Goal: Task Accomplishment & Management: Use online tool/utility

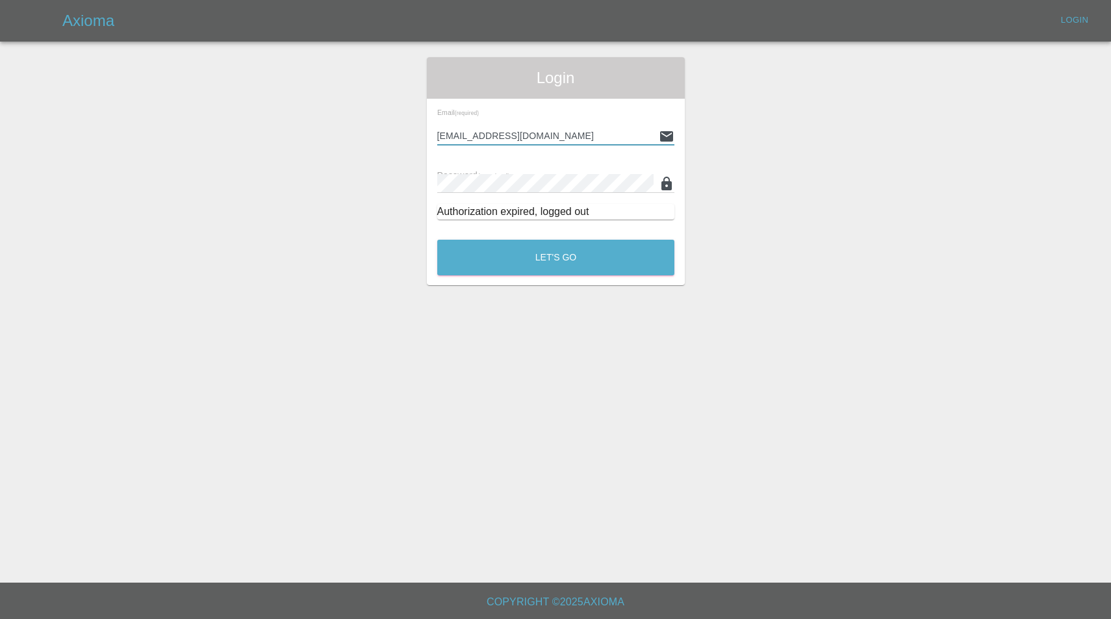
type input "[EMAIL_ADDRESS][DOMAIN_NAME]"
click at [556, 257] on button "Let's Go" at bounding box center [555, 258] width 237 height 36
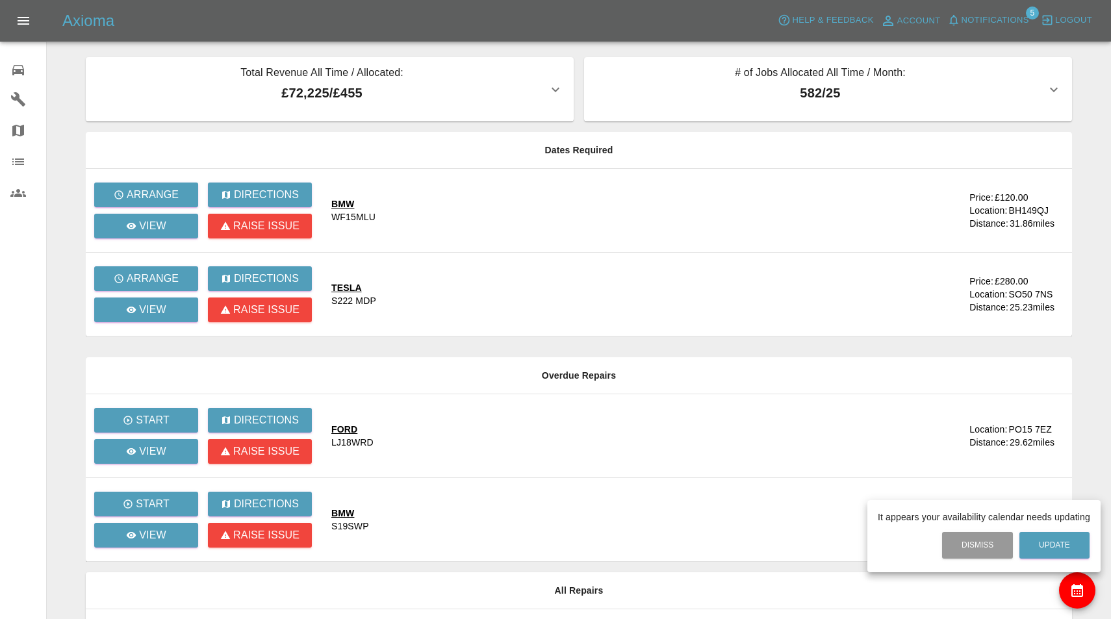
click at [144, 279] on div at bounding box center [555, 309] width 1111 height 619
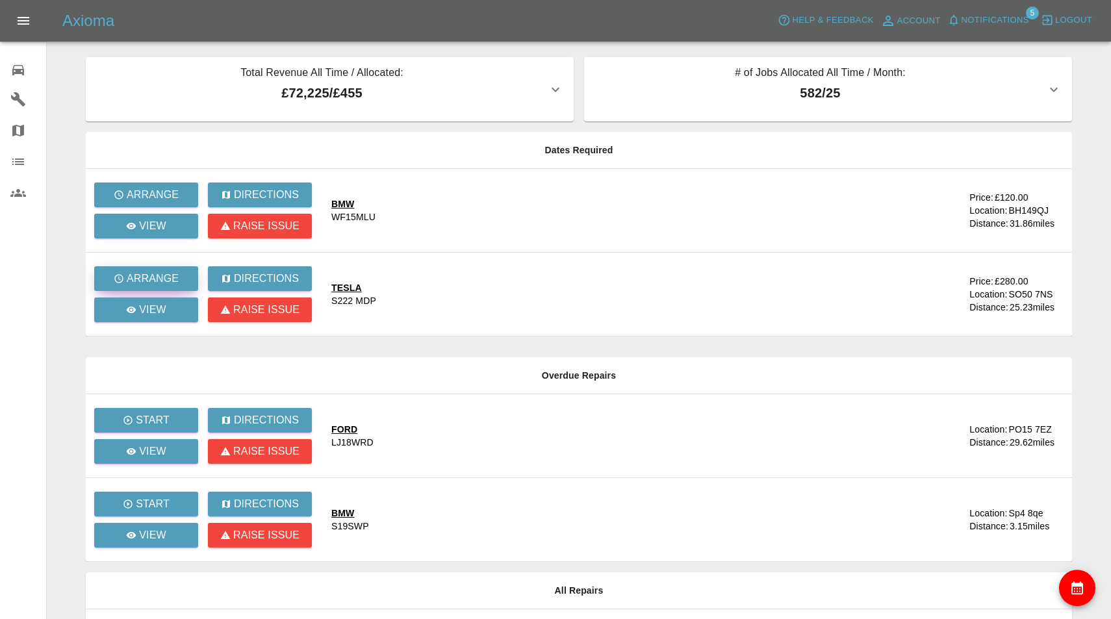
click at [148, 283] on p "Arrange" at bounding box center [153, 279] width 52 height 16
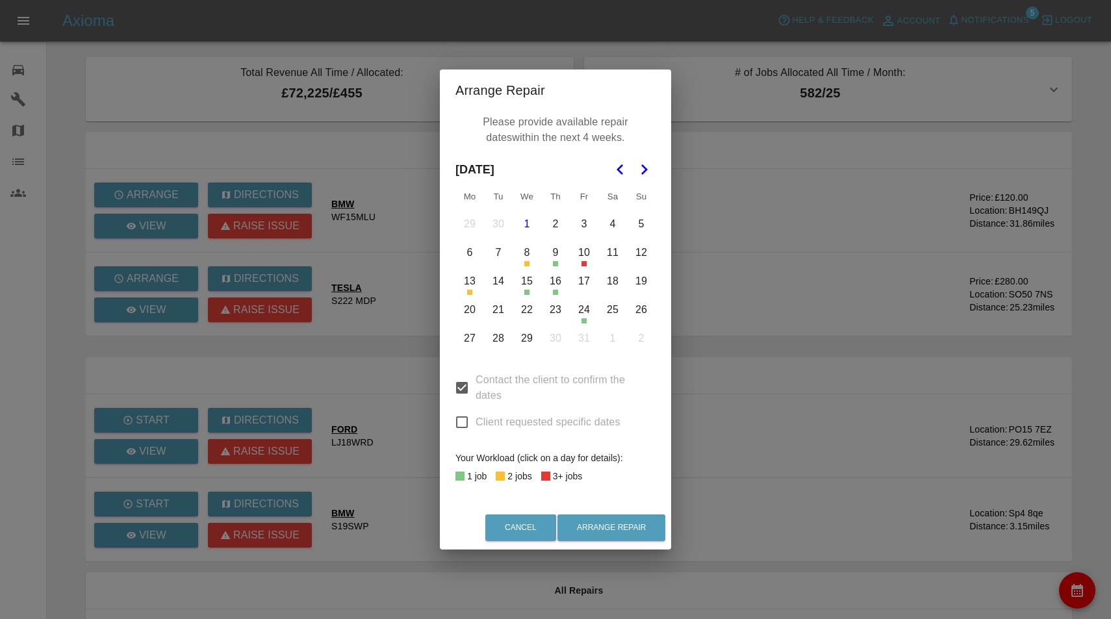
click at [524, 279] on button "15" at bounding box center [526, 281] width 27 height 27
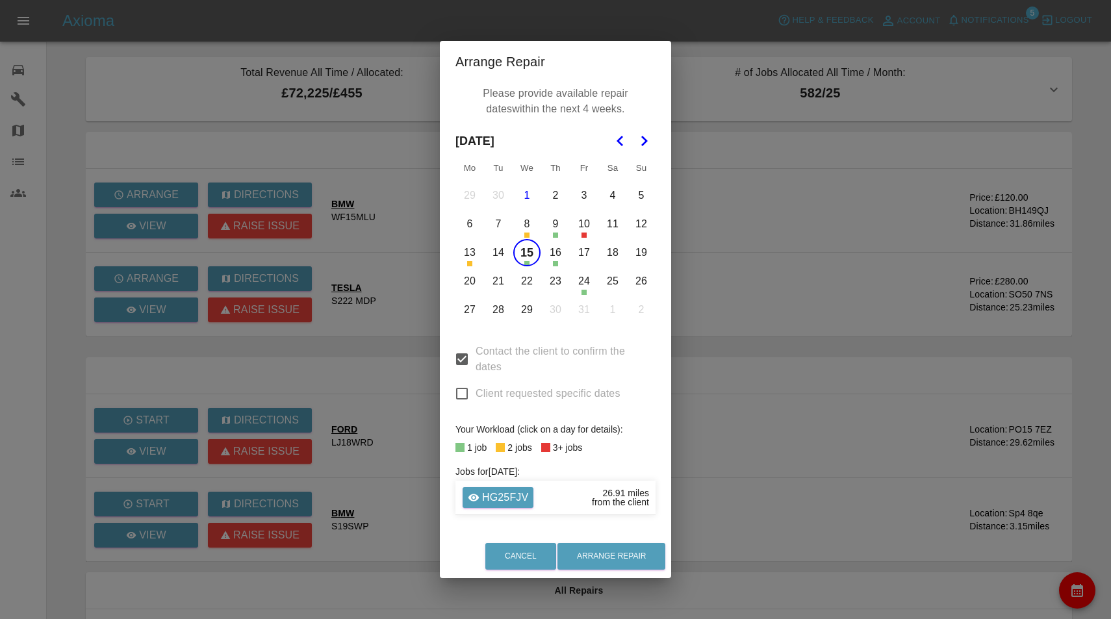
click at [558, 256] on button "16" at bounding box center [555, 252] width 27 height 27
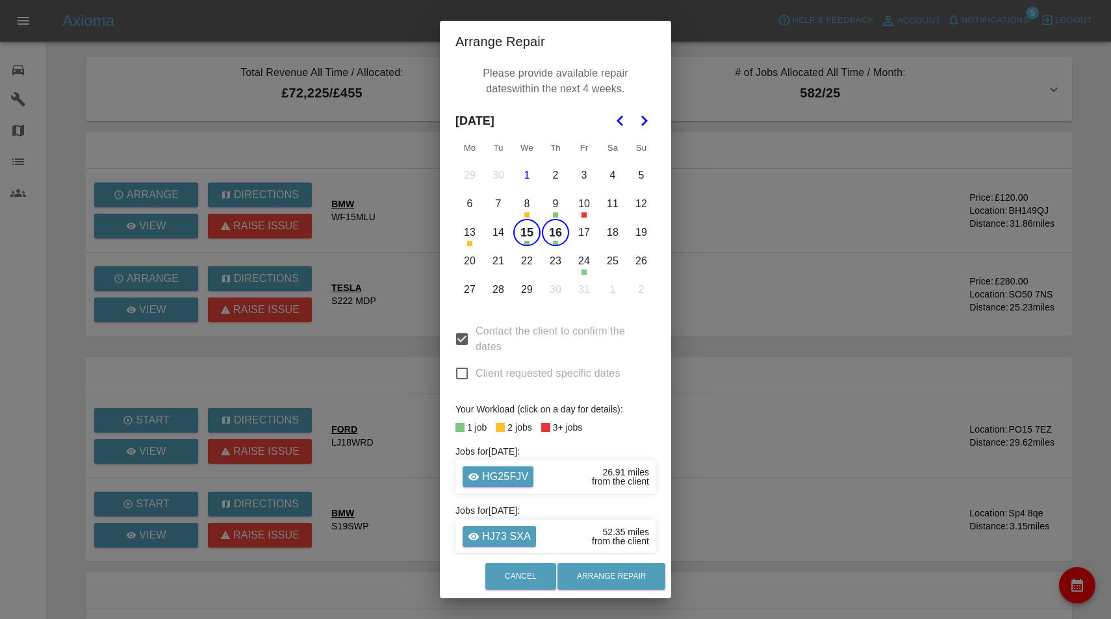
click at [560, 262] on button "23" at bounding box center [555, 261] width 27 height 27
click at [590, 258] on button "24" at bounding box center [584, 261] width 27 height 27
click at [472, 288] on button "27" at bounding box center [469, 289] width 27 height 27
click at [503, 289] on button "28" at bounding box center [498, 289] width 27 height 27
click at [522, 285] on button "29" at bounding box center [526, 289] width 27 height 27
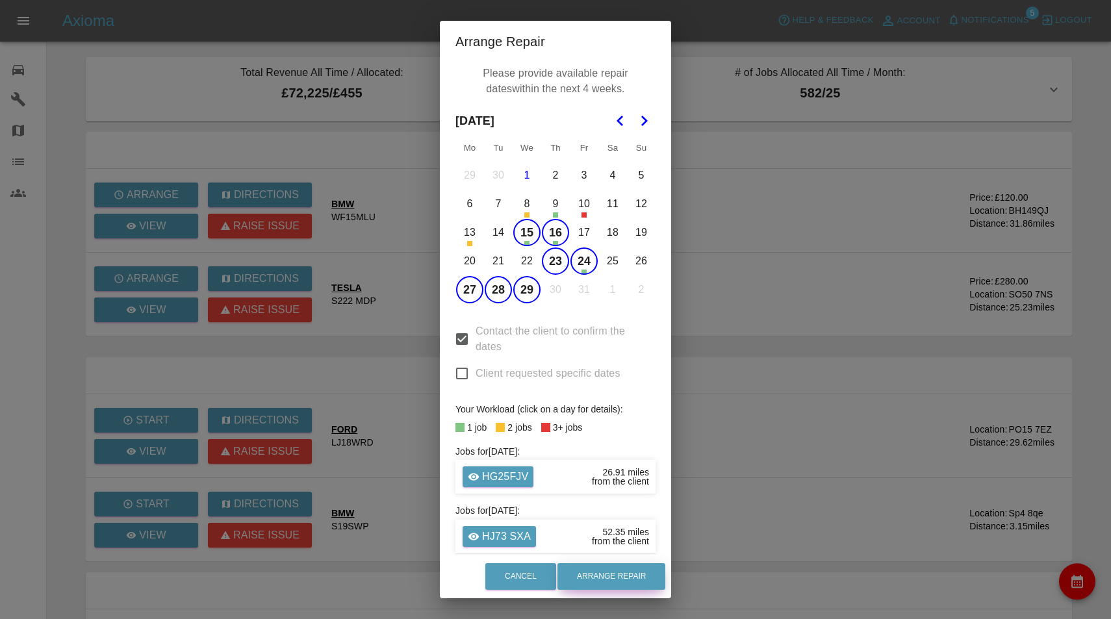
click at [617, 575] on button "Arrange Repair" at bounding box center [612, 576] width 108 height 27
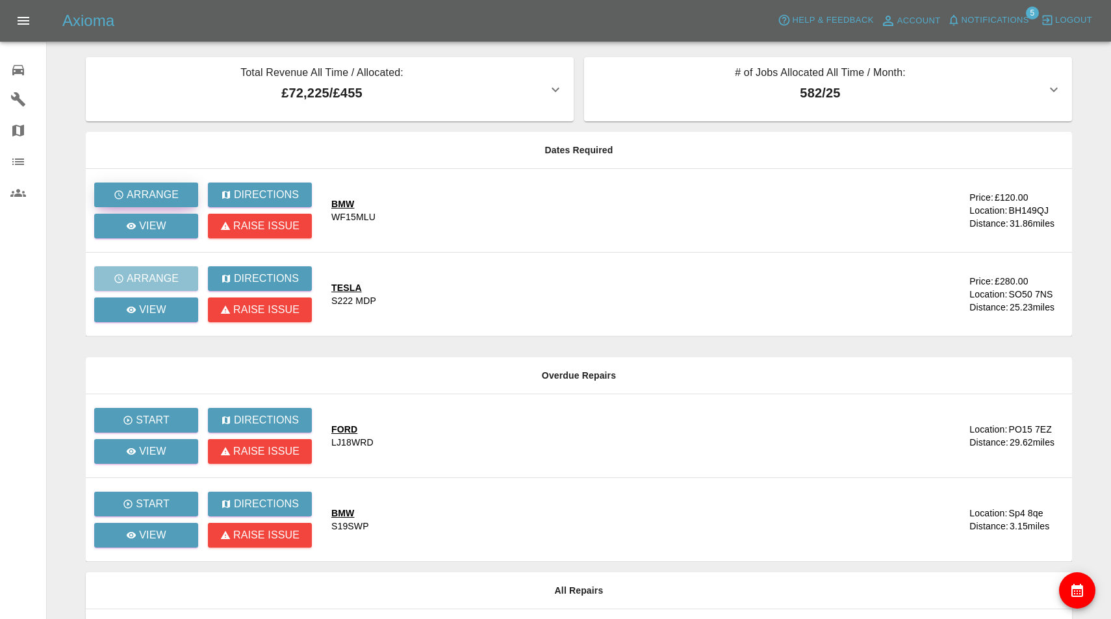
click at [181, 190] on button "Arrange" at bounding box center [146, 195] width 104 height 25
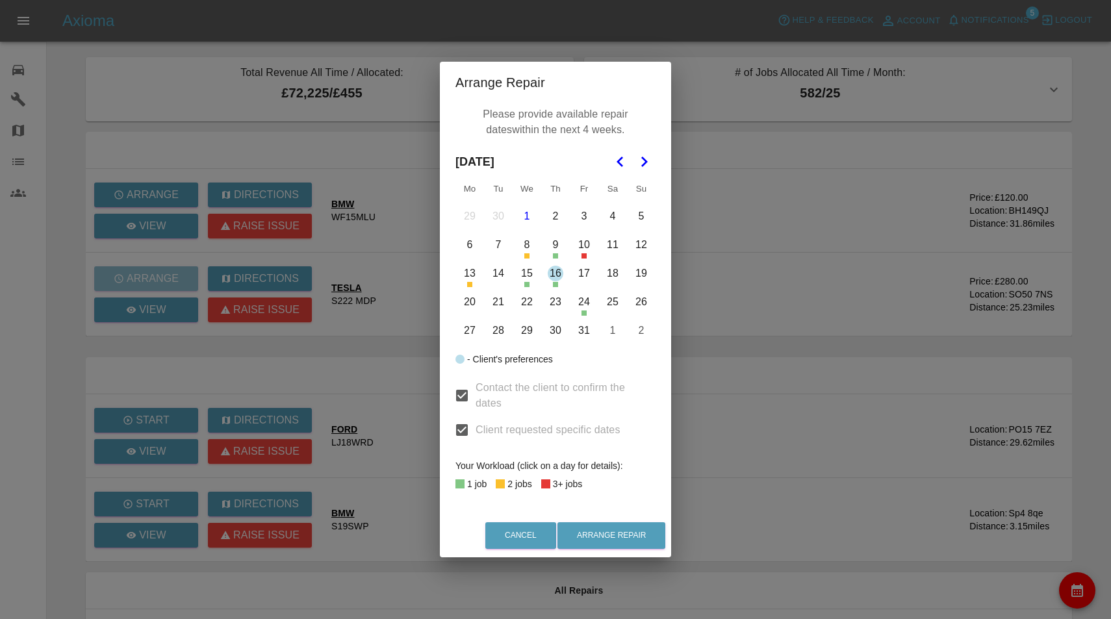
click at [497, 242] on button "7" at bounding box center [498, 244] width 27 height 27
click at [554, 300] on button "23" at bounding box center [555, 302] width 27 height 27
click at [472, 331] on button "27" at bounding box center [469, 330] width 27 height 27
click at [513, 332] on button "29" at bounding box center [526, 330] width 27 height 27
click at [505, 331] on button "28" at bounding box center [498, 330] width 27 height 27
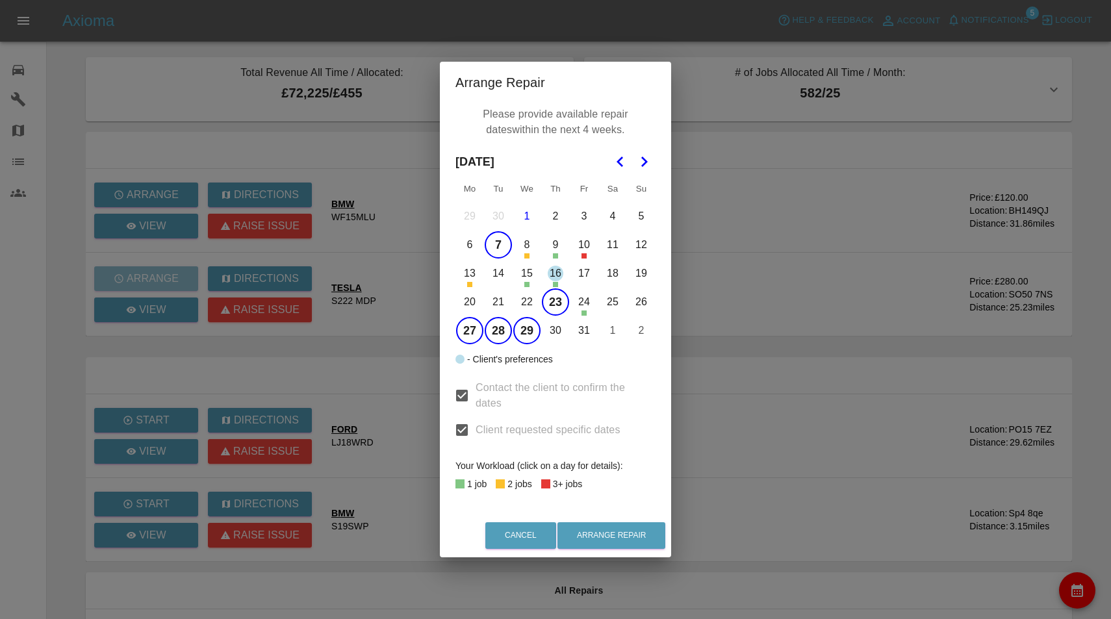
click at [554, 331] on button "30" at bounding box center [555, 330] width 27 height 27
click at [599, 528] on button "Arrange Repair" at bounding box center [612, 535] width 108 height 27
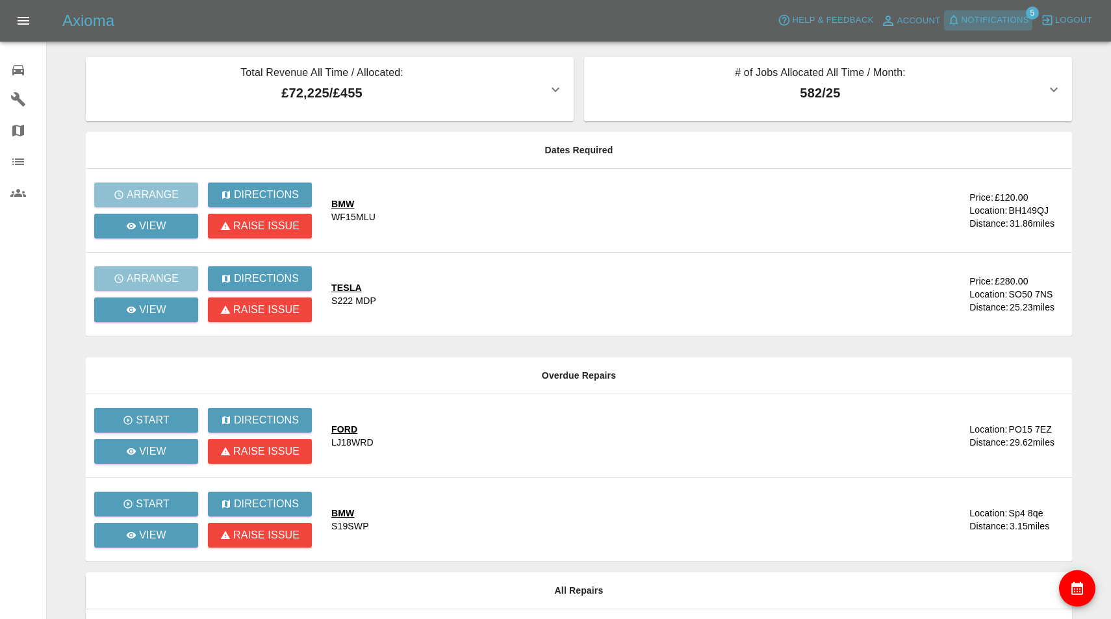
click at [1011, 23] on span "Notifications" at bounding box center [996, 20] width 68 height 15
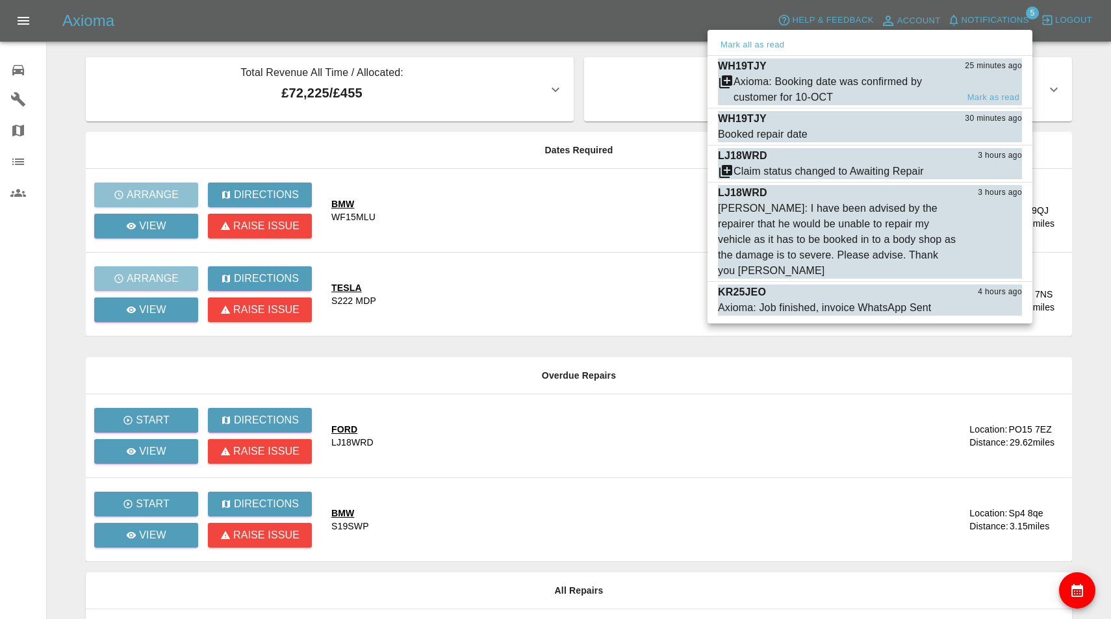
click at [819, 91] on div "Axioma: Booking date was confirmed by customer for 10-OCT" at bounding box center [846, 89] width 224 height 31
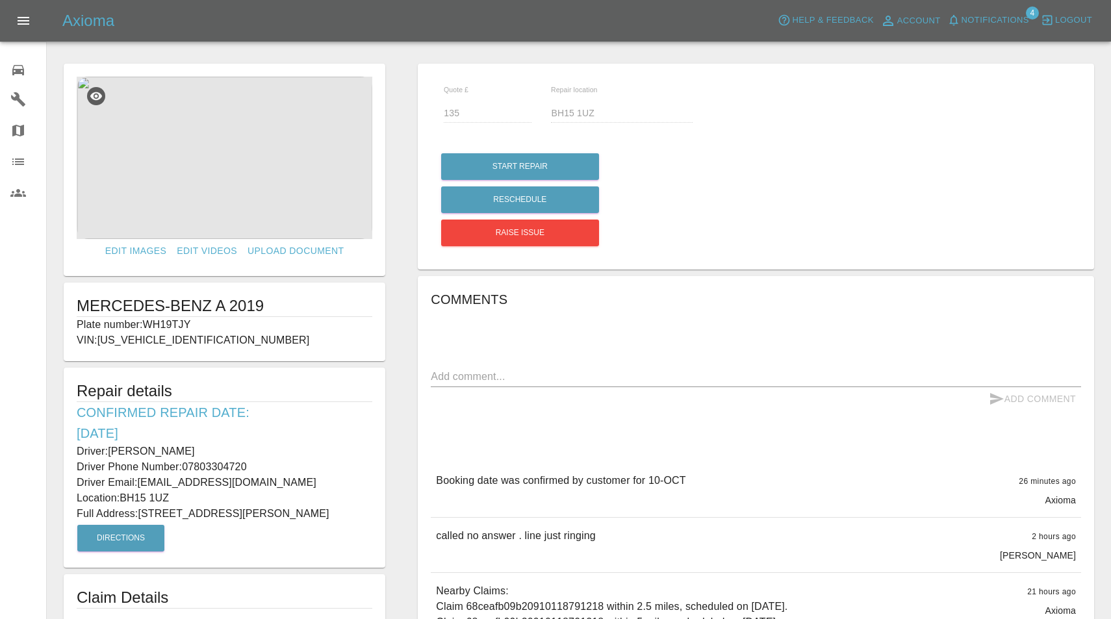
drag, startPoint x: 147, startPoint y: 322, endPoint x: 218, endPoint y: 322, distance: 70.8
click at [218, 322] on p "Plate number: WH19TJY" at bounding box center [225, 325] width 296 height 16
copy p "WH19TJY"
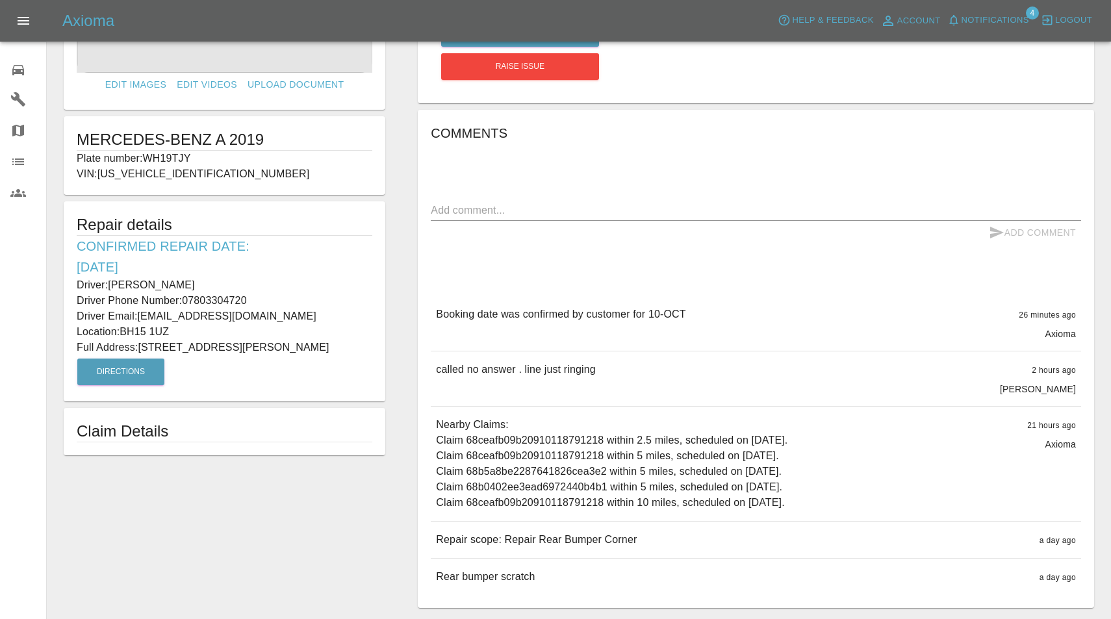
scroll to position [170, 0]
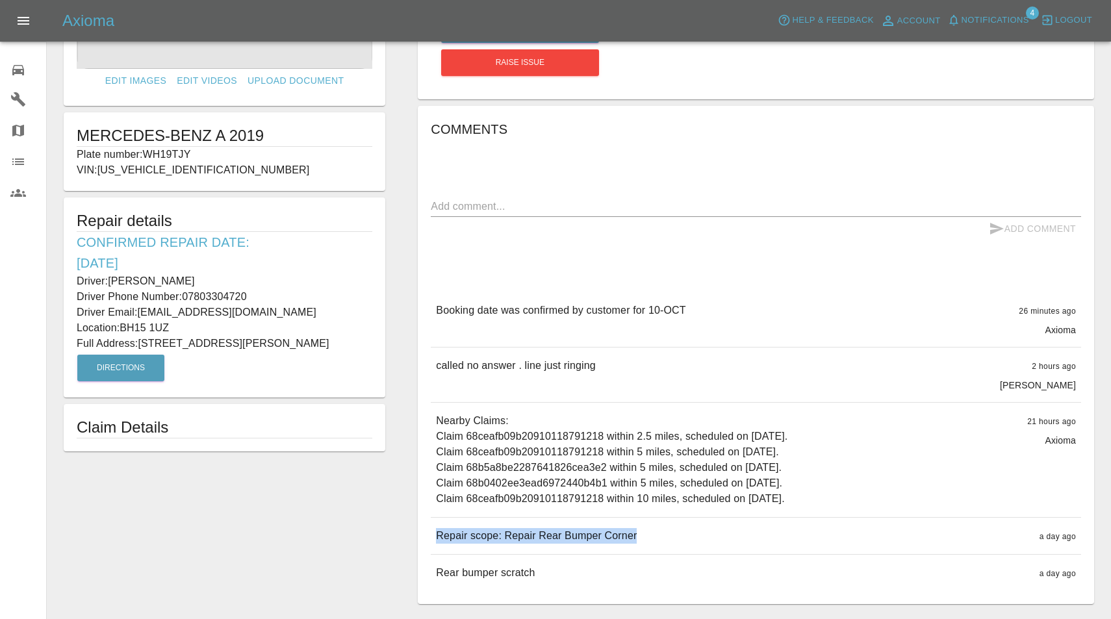
drag, startPoint x: 437, startPoint y: 535, endPoint x: 691, endPoint y: 541, distance: 254.8
click at [691, 541] on div "Repair scope: Repair Rear Bumper Corner a day ago" at bounding box center [756, 536] width 650 height 36
copy p "Repair scope: Repair Rear Bumper Corner"
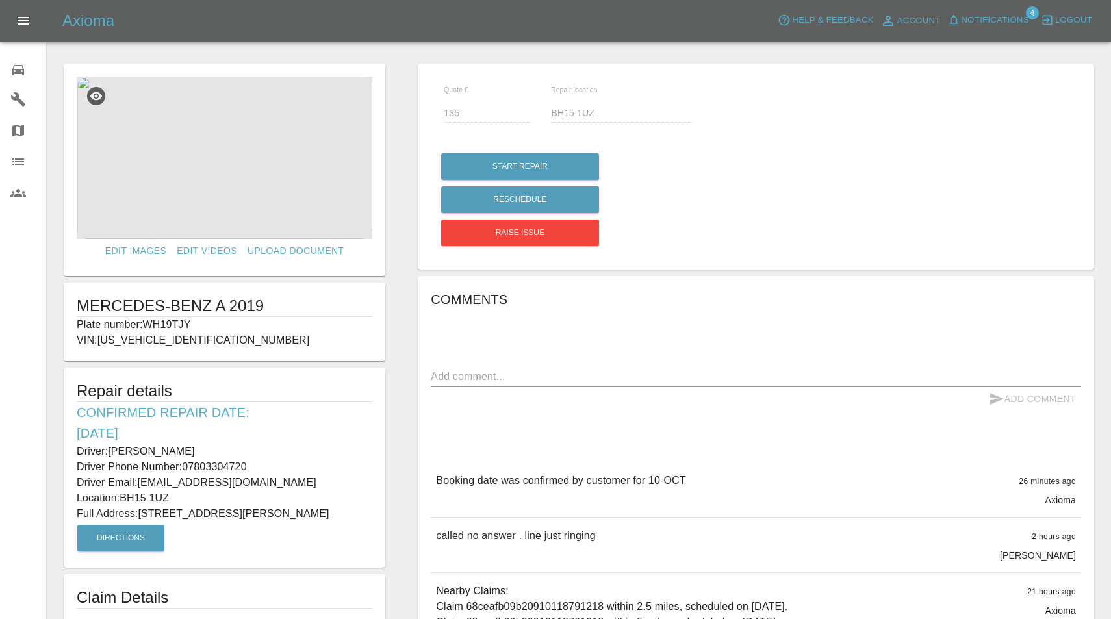
scroll to position [0, 0]
drag, startPoint x: 112, startPoint y: 449, endPoint x: 221, endPoint y: 448, distance: 108.5
click at [221, 448] on p "Driver: [PERSON_NAME]" at bounding box center [225, 452] width 296 height 16
copy p "[PERSON_NAME]"
drag, startPoint x: 185, startPoint y: 465, endPoint x: 293, endPoint y: 463, distance: 108.5
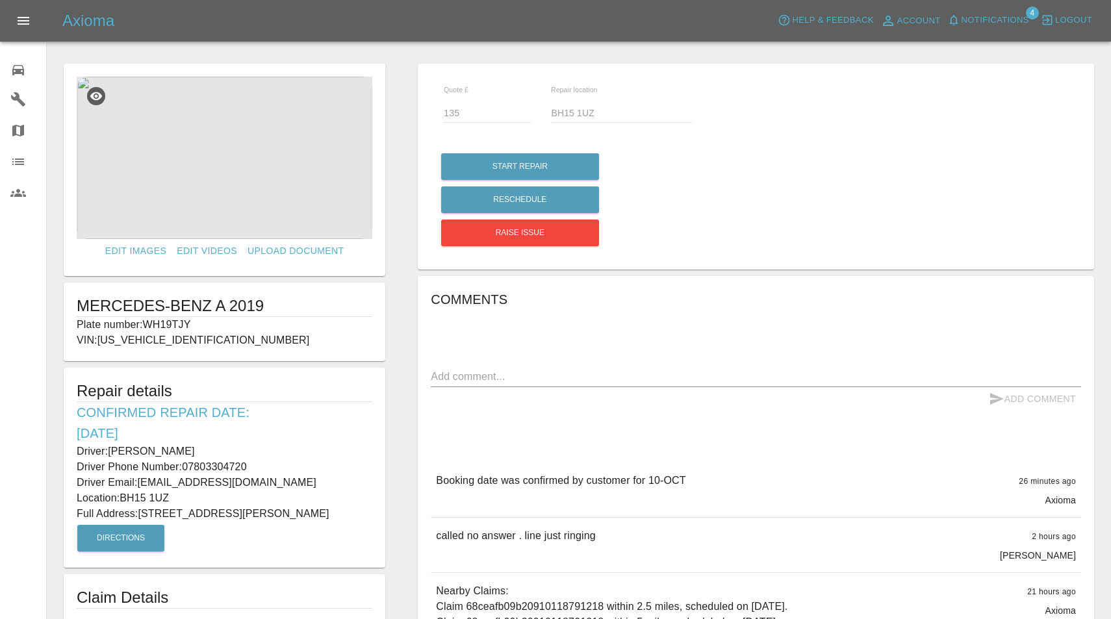
click at [293, 463] on p "Driver Phone Number: [PHONE_NUMBER]" at bounding box center [225, 467] width 296 height 16
copy p "07803304720"
drag, startPoint x: 141, startPoint y: 511, endPoint x: 222, endPoint y: 511, distance: 81.2
click at [222, 511] on p "Full Address: [STREET_ADDRESS][PERSON_NAME]" at bounding box center [225, 514] width 296 height 16
copy p "[STREET_ADDRESS]"
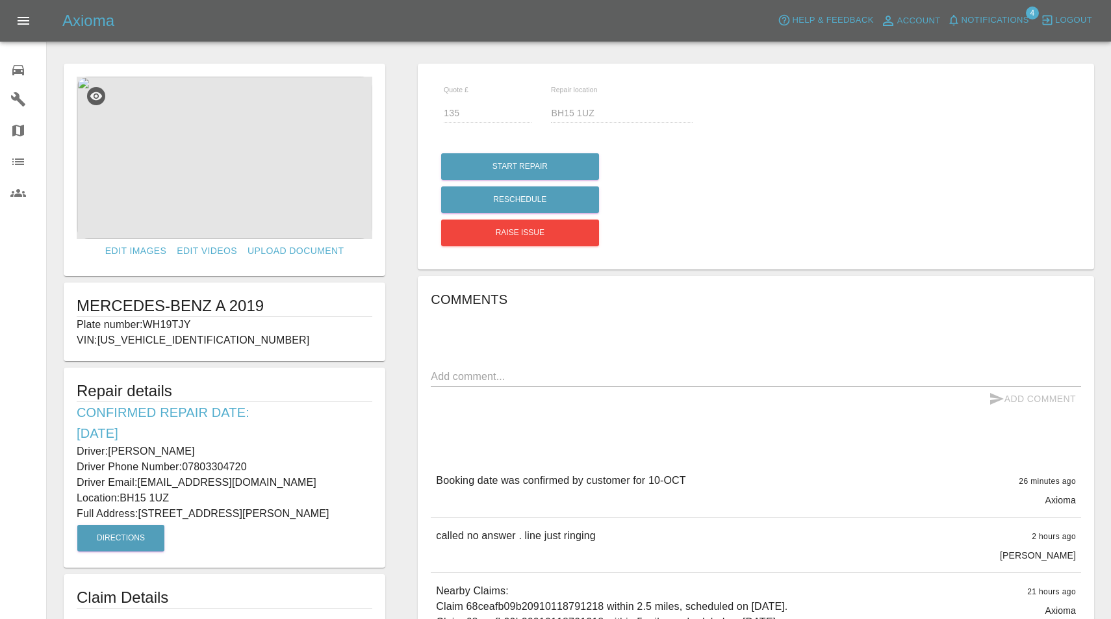
drag, startPoint x: 122, startPoint y: 495, endPoint x: 203, endPoint y: 493, distance: 80.6
click at [203, 493] on p "Location: BH15 1UZ" at bounding box center [225, 499] width 296 height 16
copy p "BH15 1UZ"
click at [248, 134] on img at bounding box center [225, 158] width 296 height 162
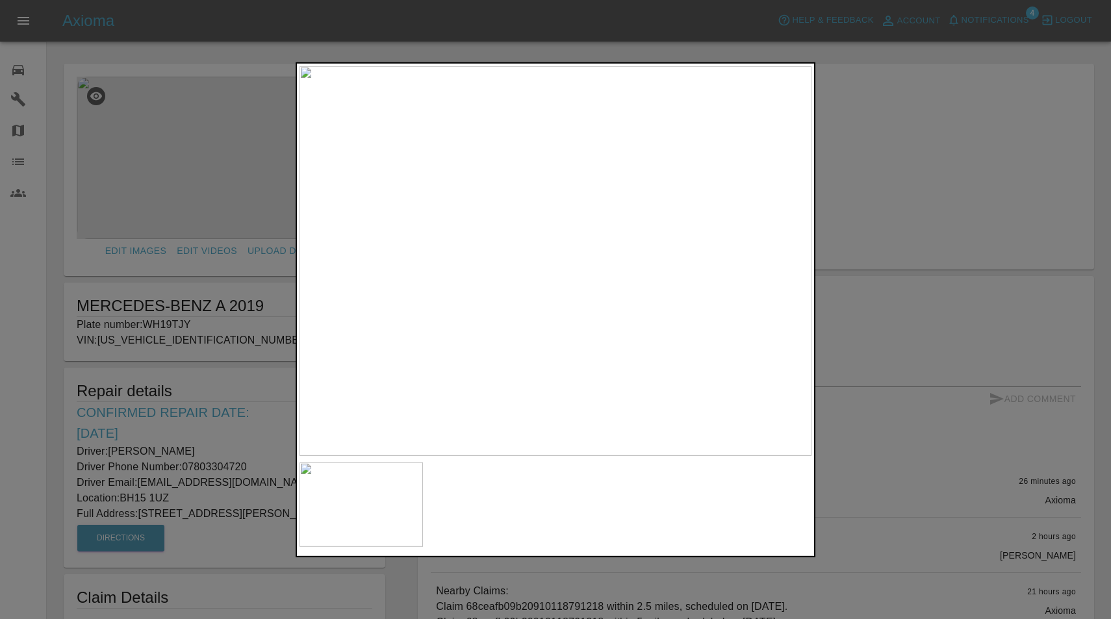
click at [599, 222] on img at bounding box center [556, 261] width 512 height 390
click at [383, 517] on img at bounding box center [361, 505] width 123 height 84
click at [199, 159] on div at bounding box center [555, 309] width 1111 height 619
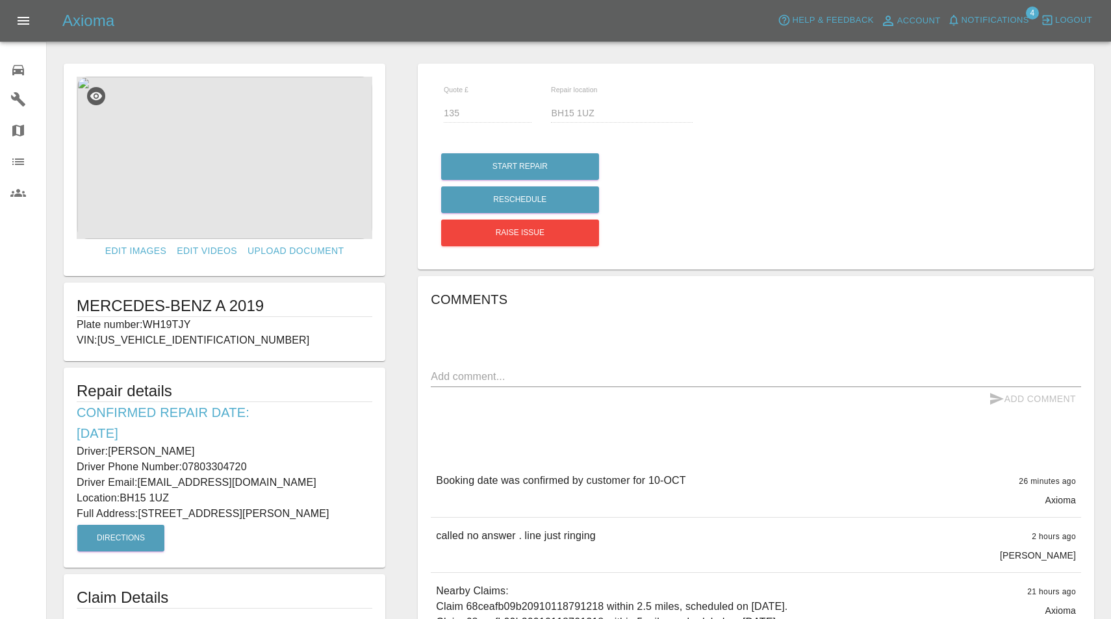
click at [26, 68] on div "0" at bounding box center [28, 68] width 36 height 19
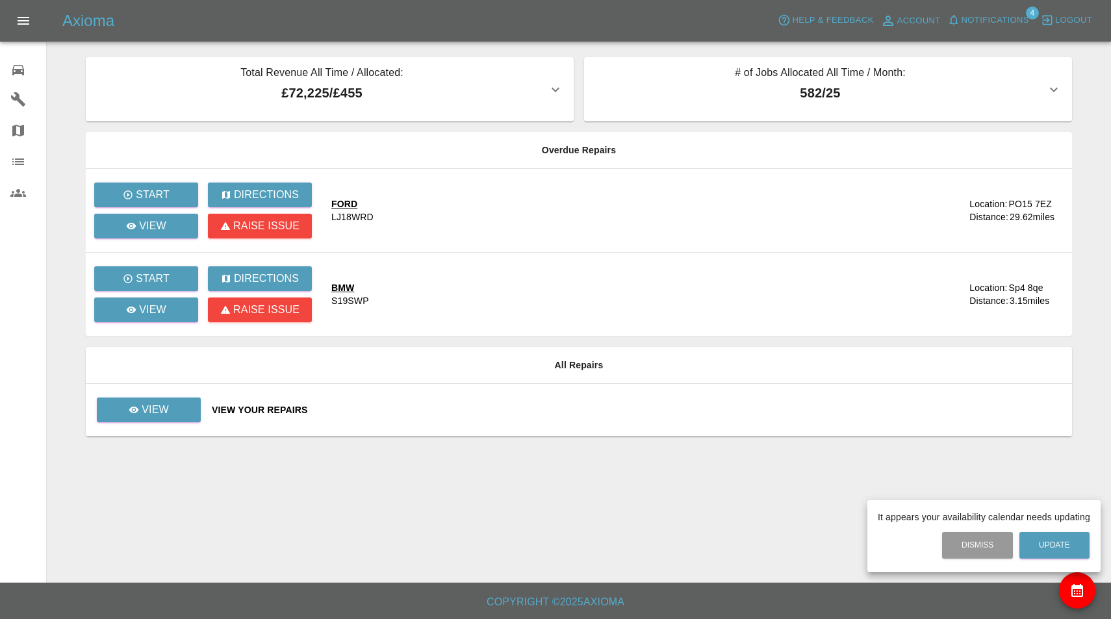
click at [996, 19] on div at bounding box center [555, 309] width 1111 height 619
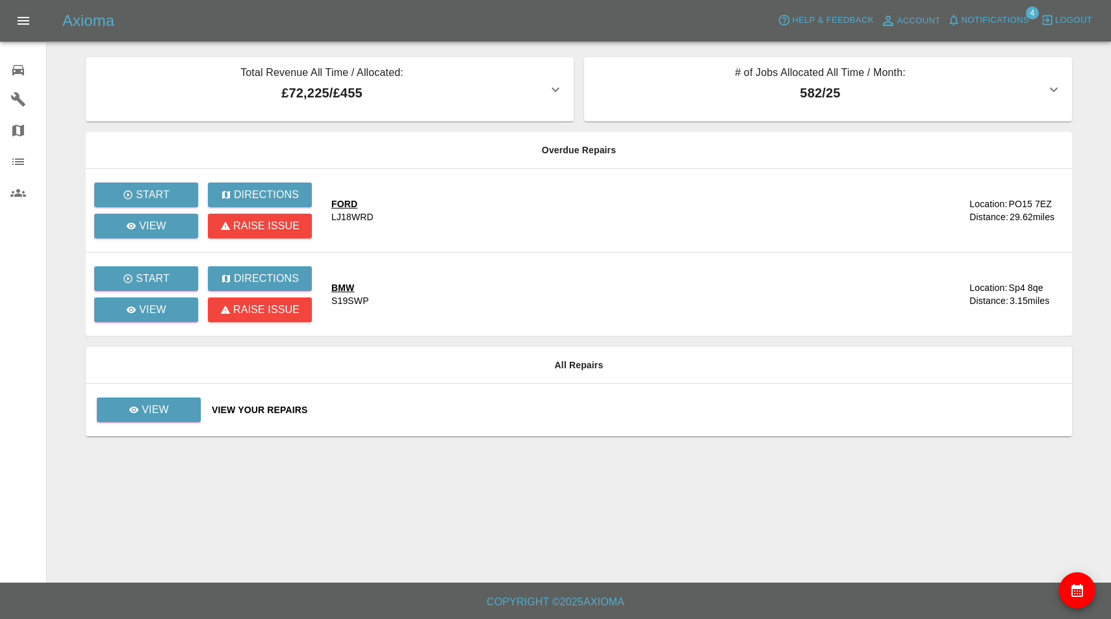
click at [996, 19] on span "Notifications" at bounding box center [996, 20] width 68 height 15
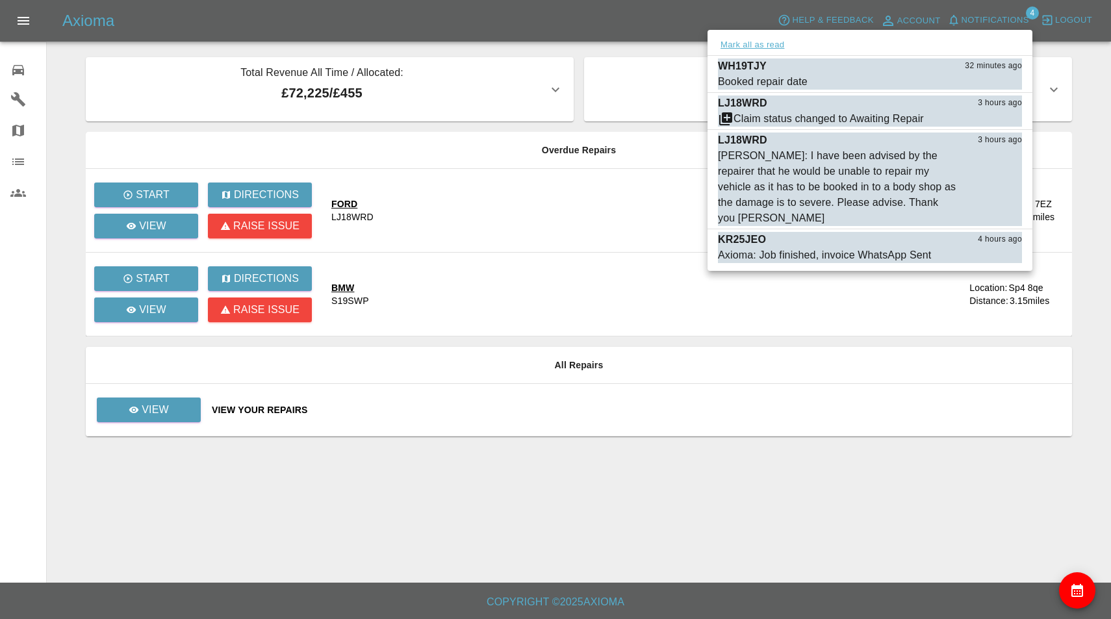
click at [752, 42] on button "Mark all as read" at bounding box center [752, 45] width 69 height 15
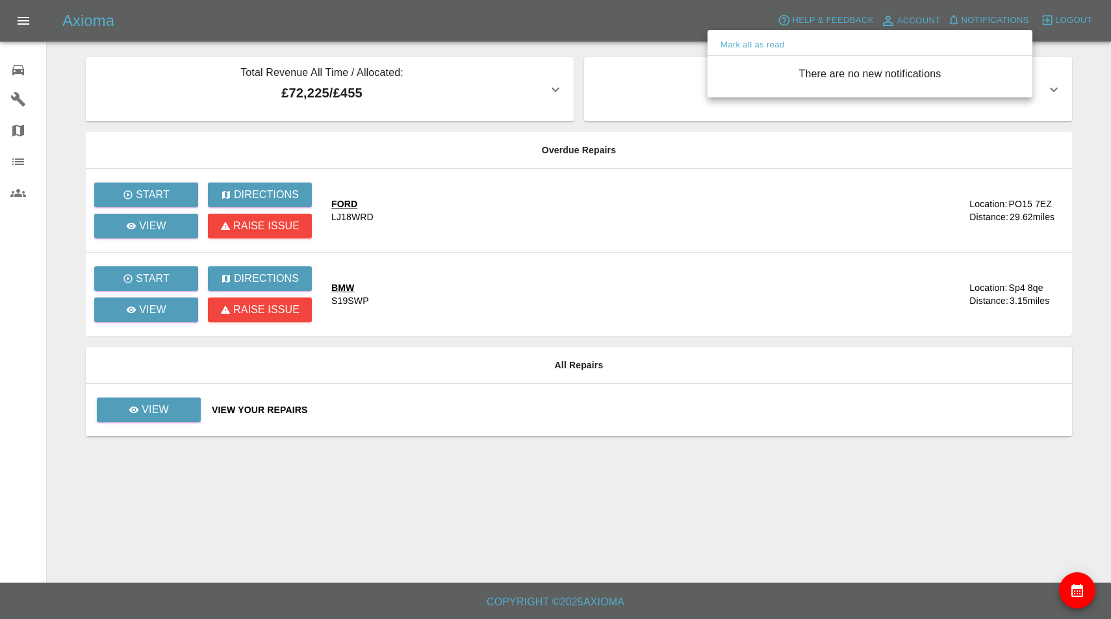
click at [157, 418] on div at bounding box center [555, 309] width 1111 height 619
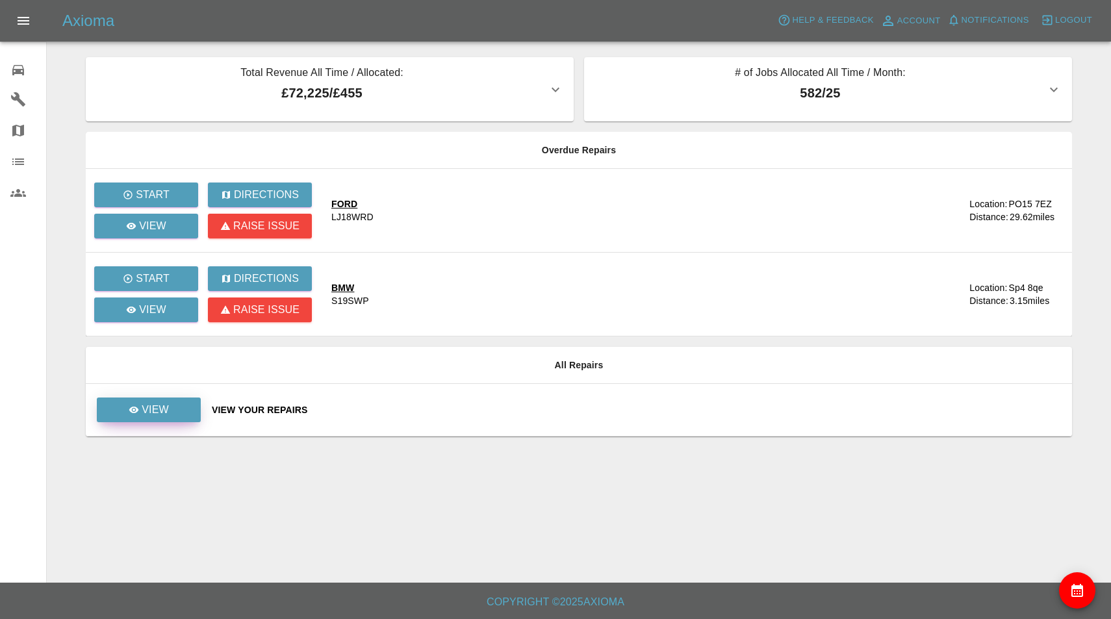
click at [157, 418] on link "View" at bounding box center [149, 410] width 104 height 25
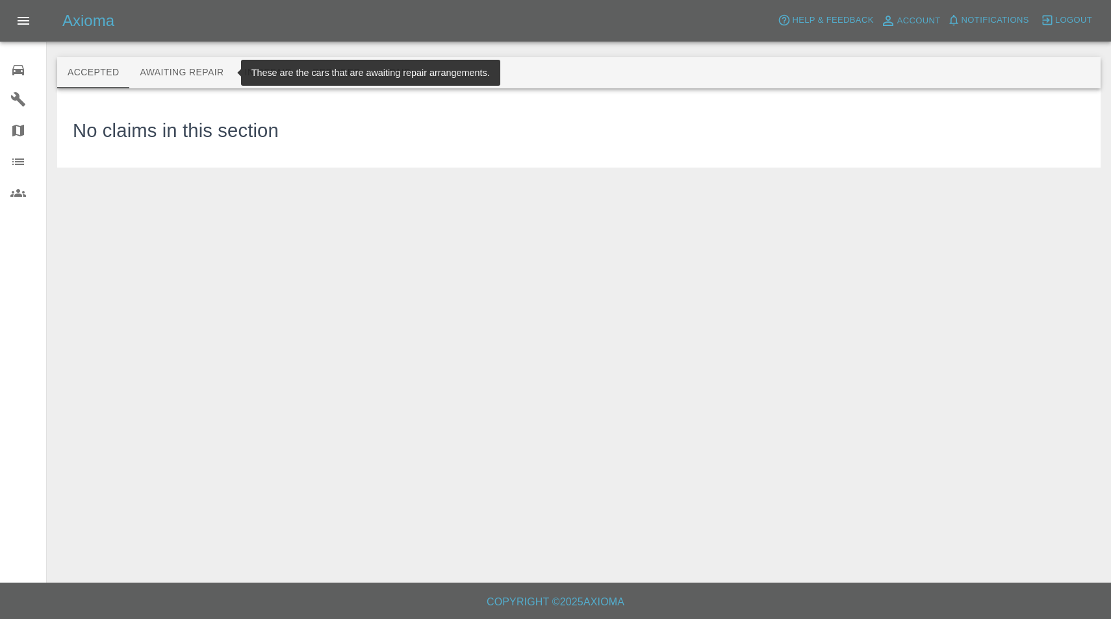
click at [176, 83] on button "Awaiting Repair" at bounding box center [181, 72] width 105 height 31
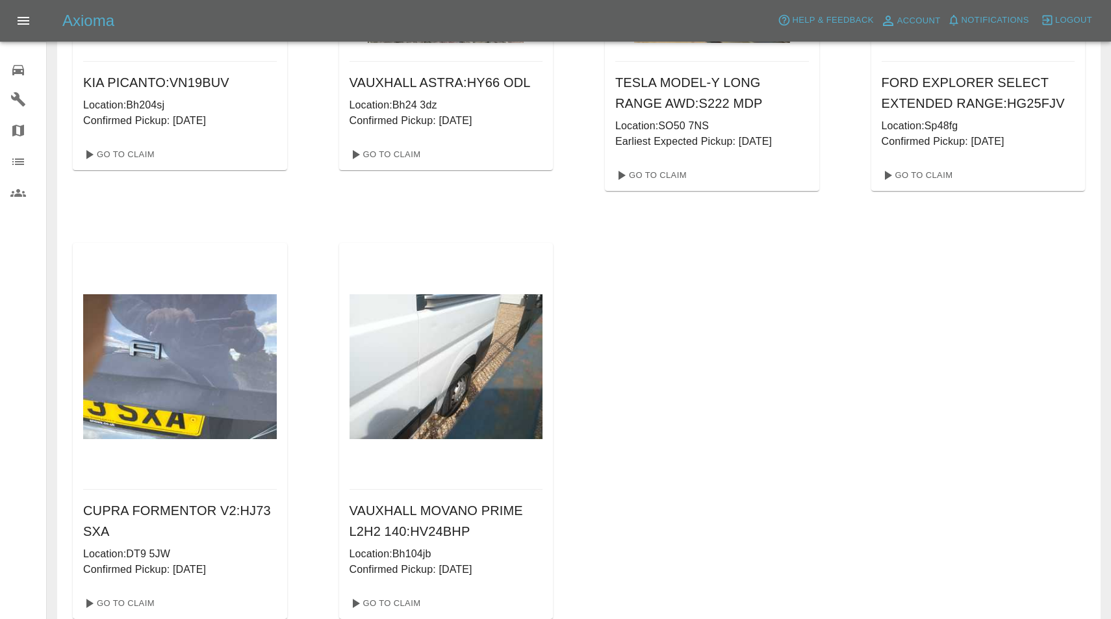
scroll to position [1156, 0]
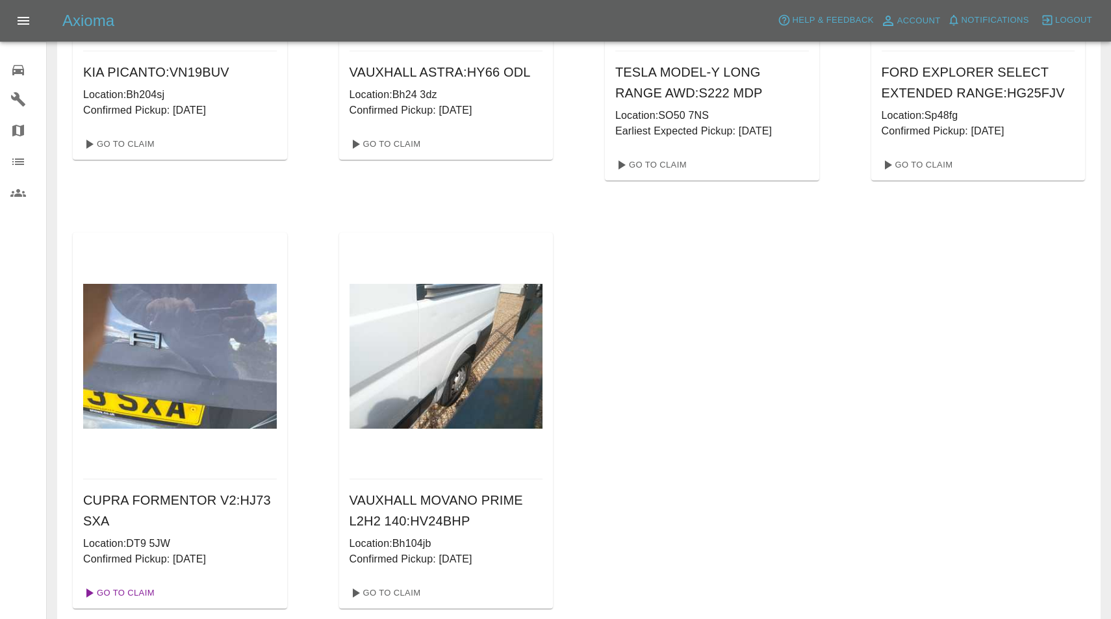
click at [143, 588] on link "Go To Claim" at bounding box center [118, 593] width 80 height 21
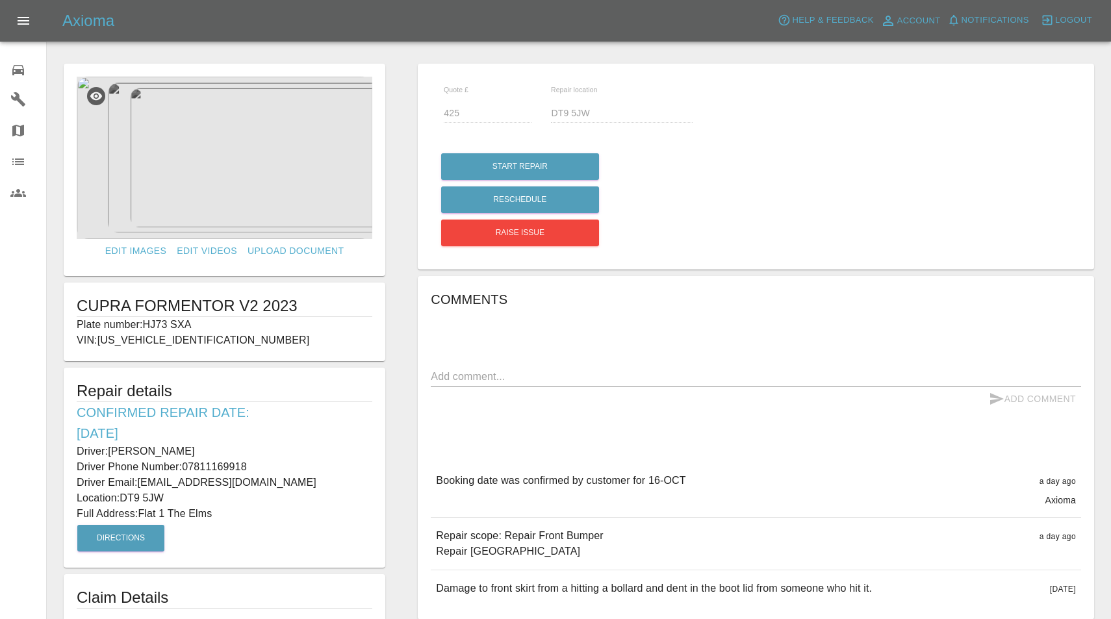
drag, startPoint x: 145, startPoint y: 326, endPoint x: 205, endPoint y: 326, distance: 59.8
click at [205, 326] on p "Plate number: HJ73 SXA" at bounding box center [225, 325] width 296 height 16
copy p "HJ73 SXA"
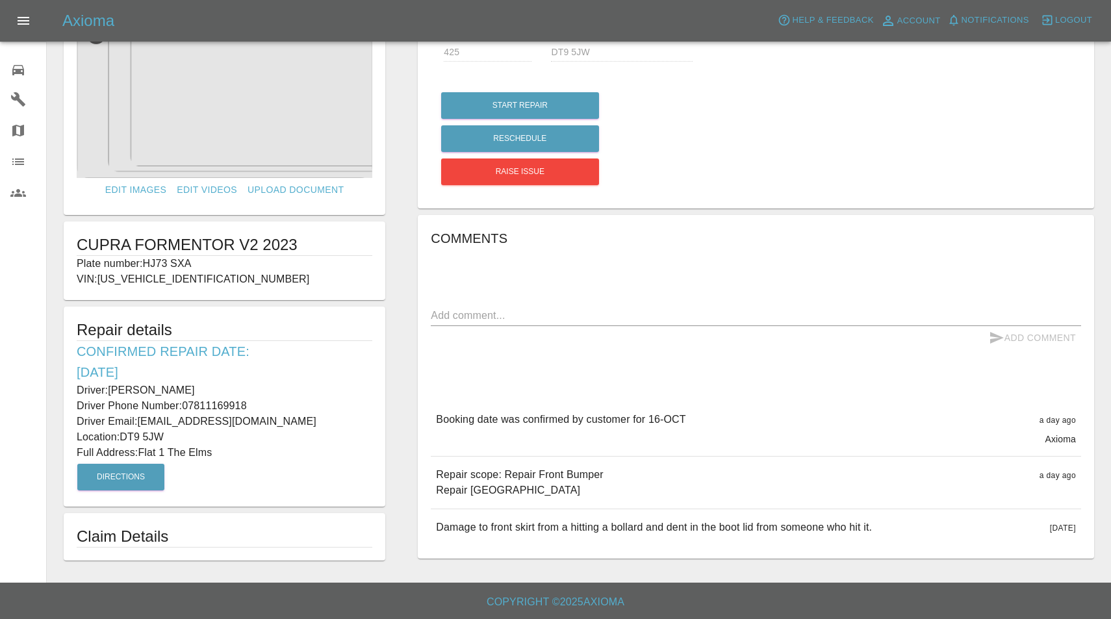
scroll to position [60, 0]
drag, startPoint x: 439, startPoint y: 473, endPoint x: 539, endPoint y: 491, distance: 101.0
click at [539, 491] on p "Repair scope: Repair Front Bumper Repair [GEOGRAPHIC_DATA]" at bounding box center [520, 483] width 168 height 31
copy p "Repair scope: Repair Front Bumper Repair [GEOGRAPHIC_DATA]"
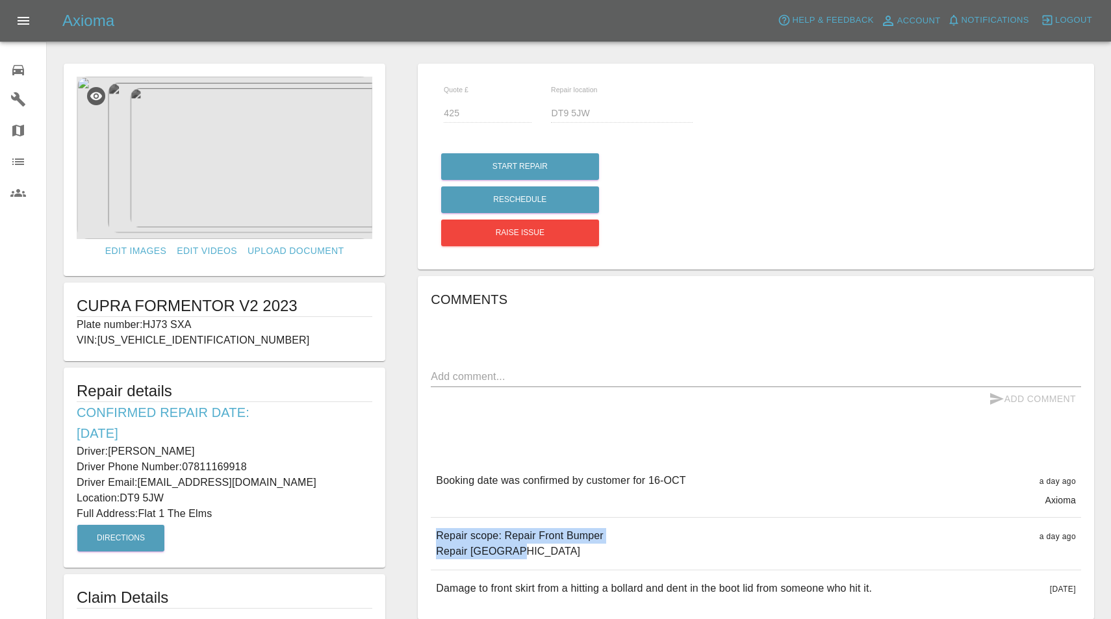
scroll to position [0, 0]
drag, startPoint x: 112, startPoint y: 452, endPoint x: 264, endPoint y: 453, distance: 152.7
click at [264, 453] on p "Driver: [PERSON_NAME]" at bounding box center [225, 452] width 296 height 16
copy p "[PERSON_NAME]"
drag, startPoint x: 185, startPoint y: 466, endPoint x: 274, endPoint y: 465, distance: 89.0
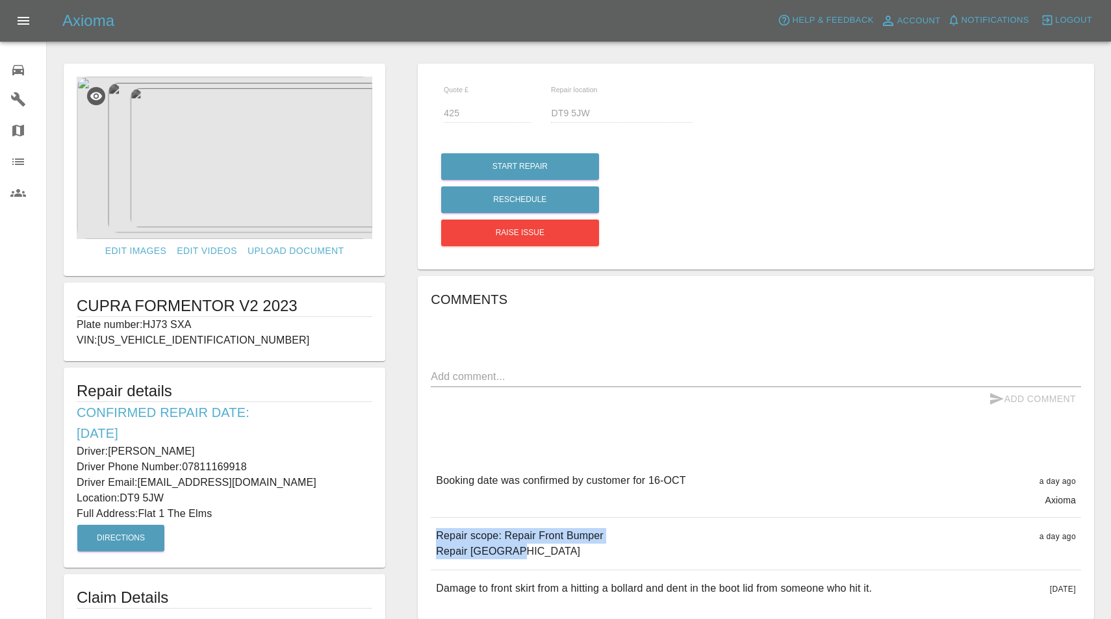
click at [274, 465] on p "Driver Phone Number: [PHONE_NUMBER]" at bounding box center [225, 467] width 296 height 16
copy p "07811169918"
drag, startPoint x: 141, startPoint y: 510, endPoint x: 262, endPoint y: 513, distance: 120.9
click at [262, 513] on p "Full Address: Flat 1 The Elms" at bounding box center [225, 514] width 296 height 16
drag, startPoint x: 125, startPoint y: 498, endPoint x: 167, endPoint y: 499, distance: 42.3
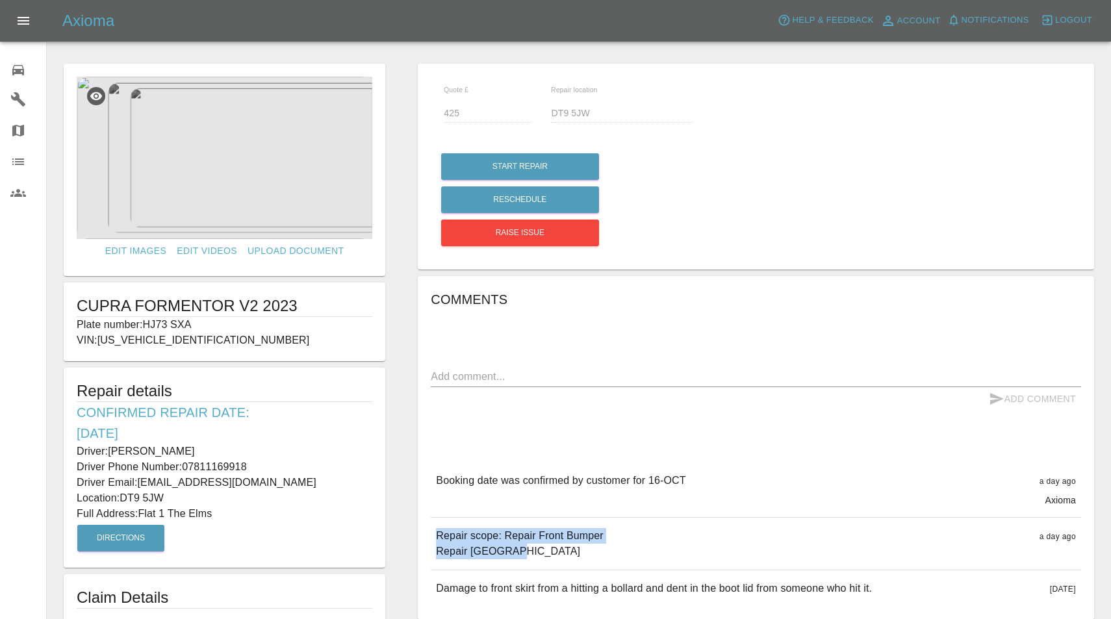
click at [167, 499] on p "Location: DT9 5JW" at bounding box center [225, 499] width 296 height 16
click at [253, 154] on img at bounding box center [225, 158] width 296 height 162
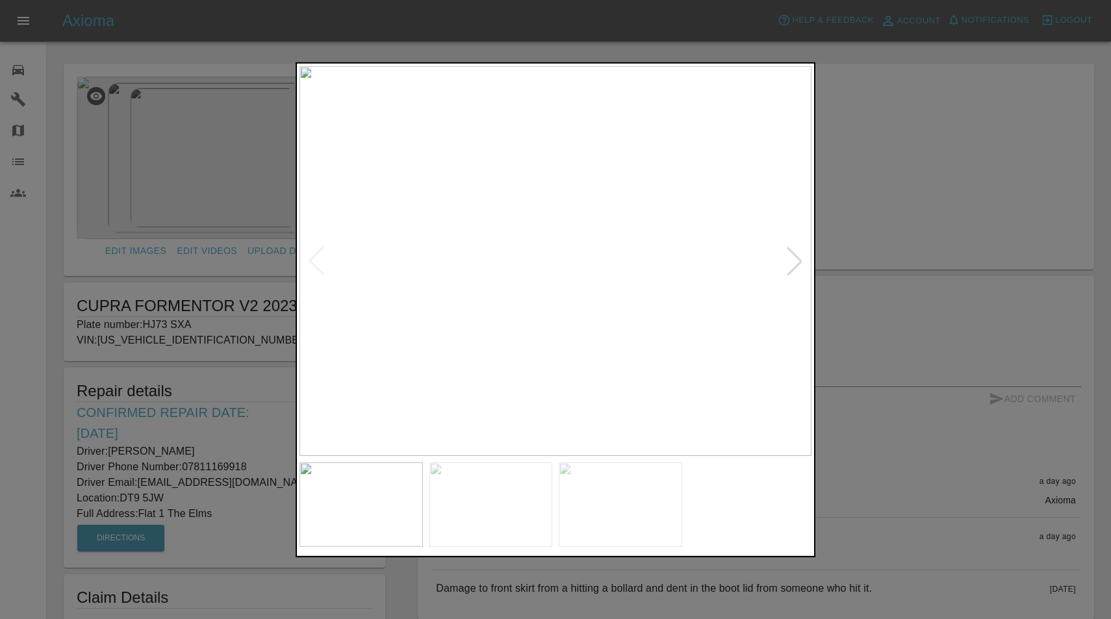
click at [793, 257] on div at bounding box center [794, 260] width 29 height 29
click at [794, 263] on div at bounding box center [794, 260] width 29 height 29
click at [542, 281] on img at bounding box center [556, 261] width 512 height 390
